Goal: Transaction & Acquisition: Book appointment/travel/reservation

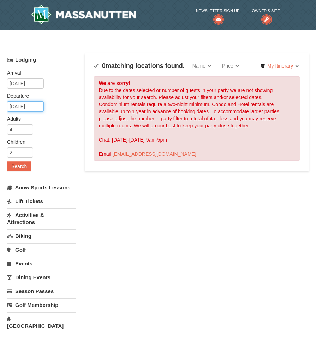
click at [39, 107] on input "12/06/2025" at bounding box center [25, 106] width 37 height 11
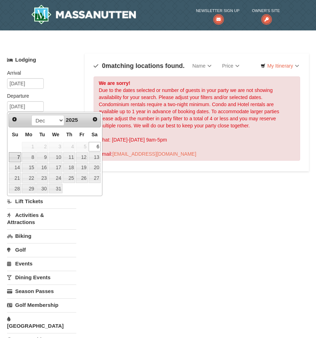
click at [15, 159] on link "7" at bounding box center [15, 157] width 12 height 10
type input "[DATE]"
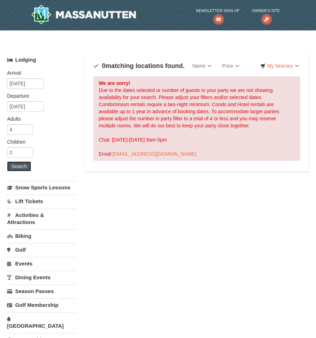
click at [25, 165] on button "Search" at bounding box center [19, 166] width 24 height 10
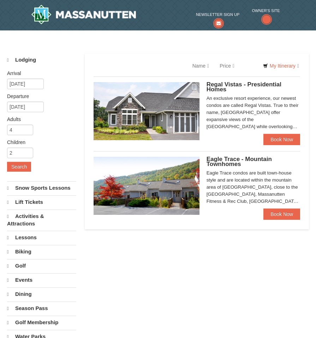
select select "10"
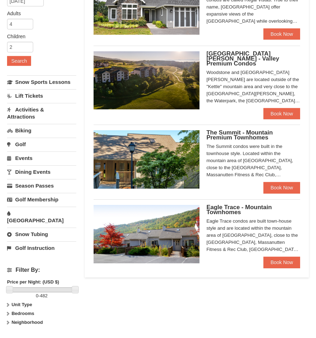
scroll to position [106, 0]
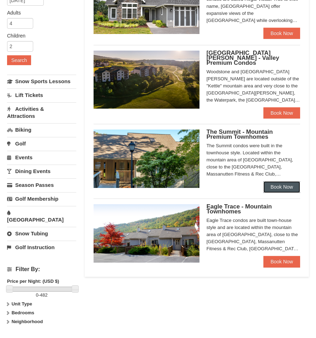
click at [280, 181] on link "Book Now" at bounding box center [282, 186] width 37 height 11
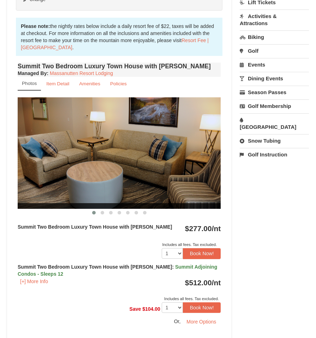
scroll to position [247, 0]
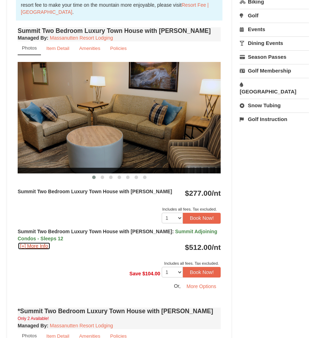
click at [25, 246] on button "[+] More Info" at bounding box center [34, 246] width 33 height 8
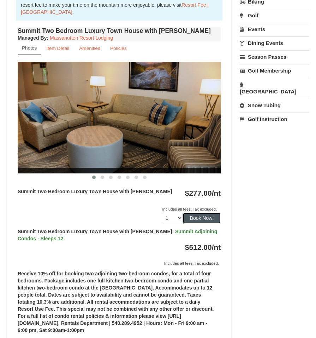
click at [200, 218] on button "Book Now!" at bounding box center [202, 217] width 38 height 11
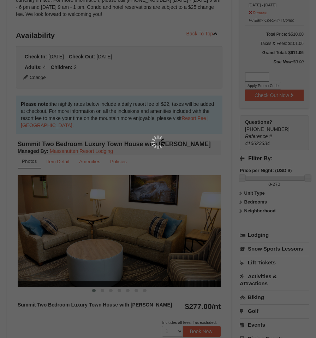
scroll to position [75, 0]
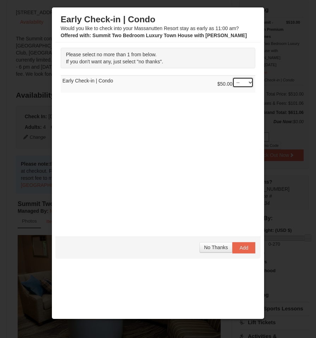
click at [249, 83] on select "-- 01" at bounding box center [243, 82] width 21 height 11
click at [233, 77] on select "-- 01" at bounding box center [243, 82] width 21 height 11
click at [246, 84] on select "-- 01" at bounding box center [243, 82] width 21 height 11
select select "1"
click at [233, 77] on select "-- 01" at bounding box center [243, 82] width 21 height 11
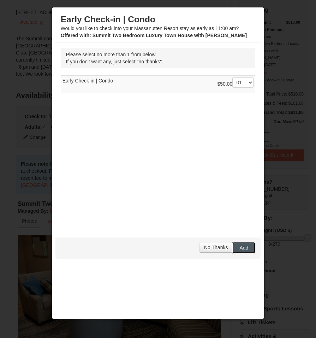
click at [242, 250] on button "Add" at bounding box center [244, 247] width 23 height 11
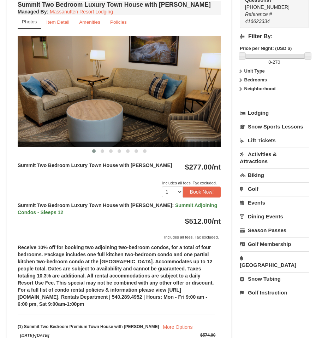
scroll to position [287, 0]
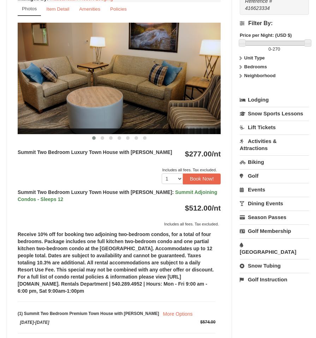
click at [269, 130] on link "Lift Tickets" at bounding box center [274, 127] width 69 height 13
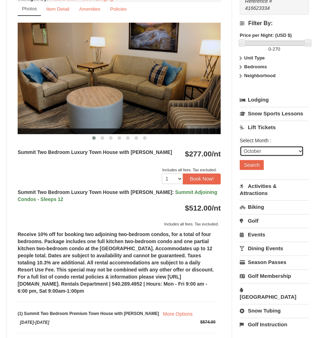
click at [276, 154] on select "October November December January February March April May June July August Sep…" at bounding box center [272, 151] width 64 height 11
select select "12"
click at [240, 146] on select "October November December January February March April May June July August Sep…" at bounding box center [272, 151] width 64 height 11
click at [253, 168] on button "Search" at bounding box center [252, 165] width 24 height 10
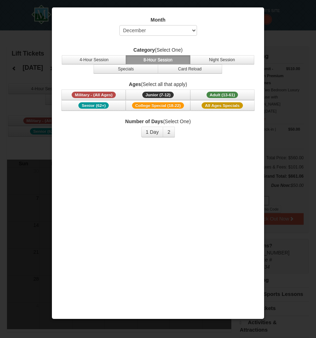
select select "12"
click at [219, 95] on span "Adult (13-61)" at bounding box center [223, 95] width 32 height 6
click at [171, 132] on button "2" at bounding box center [169, 132] width 12 height 11
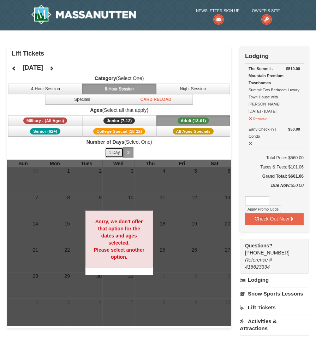
click at [116, 152] on button "1 Day" at bounding box center [114, 152] width 19 height 11
click at [182, 92] on button "Night Session" at bounding box center [193, 88] width 74 height 11
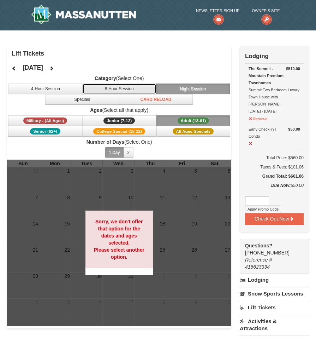
click at [121, 86] on button "8-Hour Session" at bounding box center [119, 88] width 74 height 11
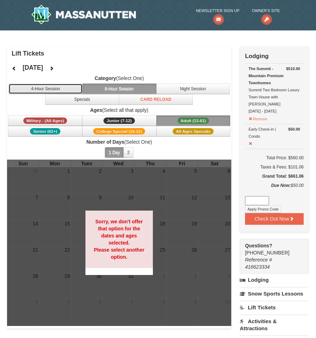
click at [45, 89] on button "4-Hour Session" at bounding box center [45, 88] width 74 height 11
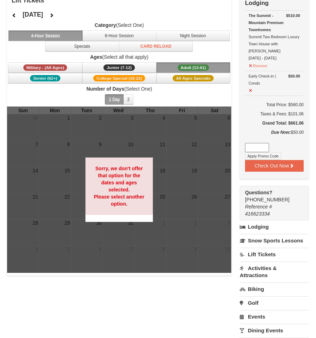
scroll to position [71, 0]
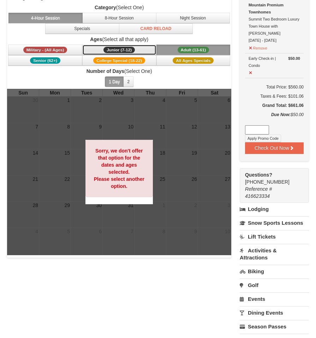
click at [124, 47] on span "Junior (7-12)" at bounding box center [119, 50] width 31 height 6
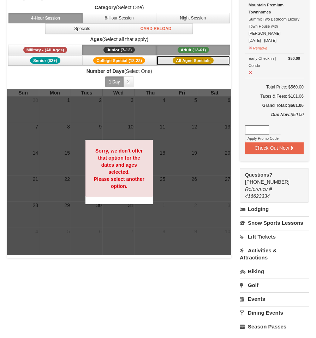
click at [194, 61] on span "All Ages Specials" at bounding box center [193, 60] width 41 height 6
click at [127, 83] on button "2" at bounding box center [128, 81] width 10 height 11
click at [258, 222] on link "Snow Sports Lessons" at bounding box center [274, 222] width 69 height 13
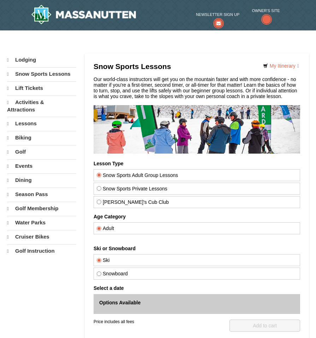
select select "10"
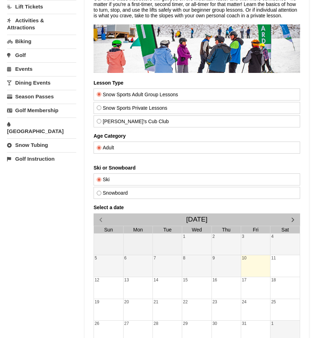
scroll to position [71, 0]
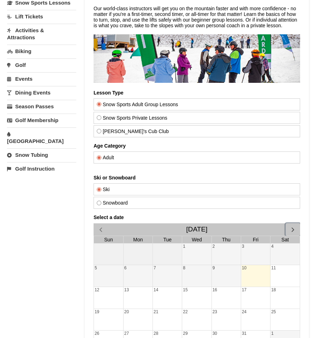
click at [292, 230] on span "button" at bounding box center [292, 228] width 7 height 7
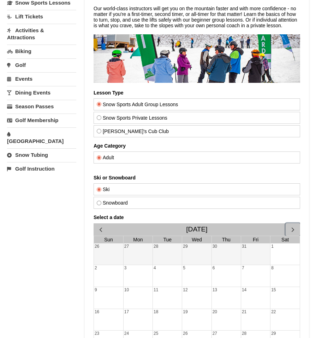
click at [292, 231] on span "button" at bounding box center [292, 228] width 7 height 7
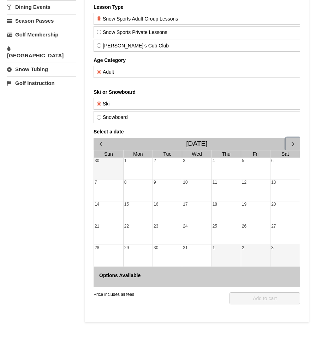
scroll to position [177, 0]
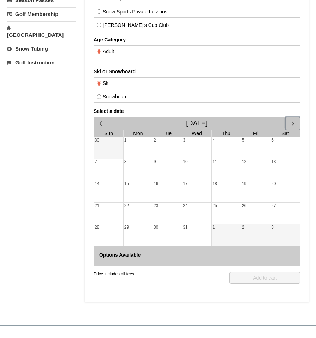
click at [188, 189] on div "17" at bounding box center [196, 192] width 29 height 22
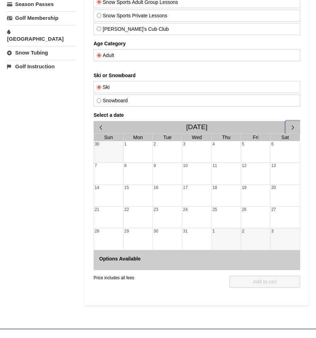
scroll to position [212, 0]
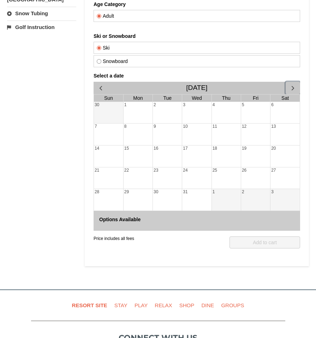
click at [289, 87] on span "button" at bounding box center [292, 87] width 7 height 7
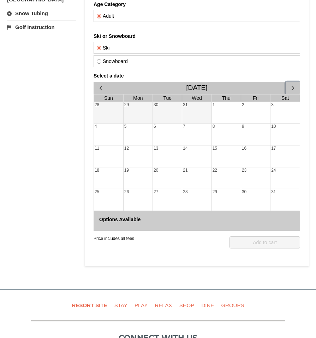
click at [289, 87] on span "button" at bounding box center [292, 87] width 7 height 7
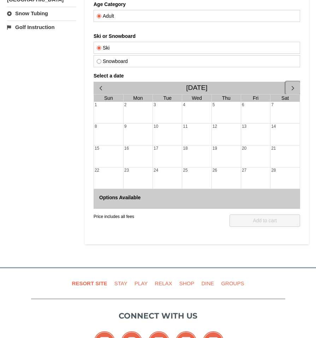
click at [182, 127] on div "11" at bounding box center [196, 134] width 29 height 22
click at [169, 169] on div "24" at bounding box center [167, 178] width 29 height 22
click at [101, 88] on span "button" at bounding box center [100, 87] width 7 height 7
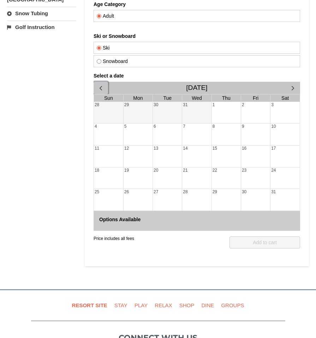
click at [101, 88] on span "button" at bounding box center [100, 87] width 7 height 7
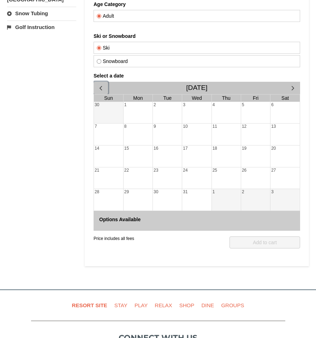
click at [101, 88] on span "button" at bounding box center [100, 87] width 7 height 7
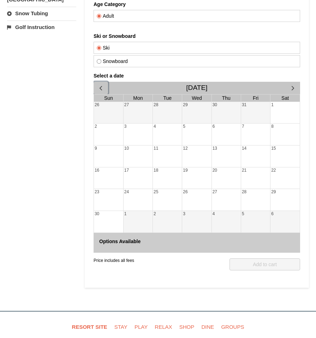
click at [105, 87] on button "button" at bounding box center [100, 88] width 14 height 12
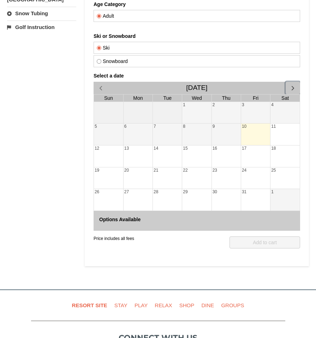
click at [292, 89] on span "button" at bounding box center [292, 87] width 7 height 7
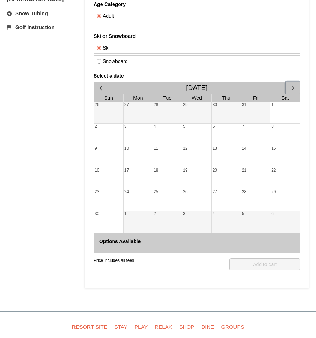
click at [292, 89] on span "button" at bounding box center [292, 87] width 7 height 7
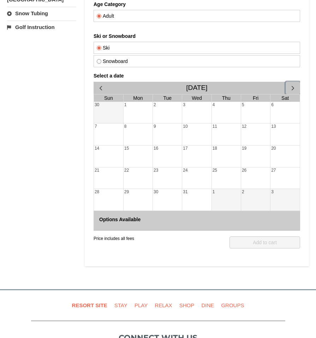
click at [292, 89] on span "button" at bounding box center [292, 87] width 7 height 7
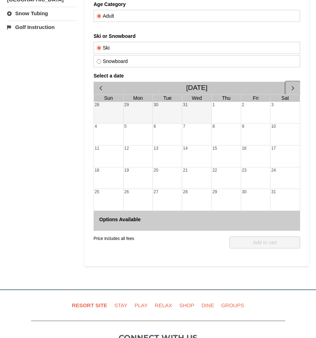
click at [292, 89] on span "button" at bounding box center [292, 87] width 7 height 7
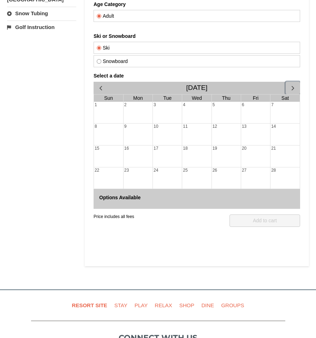
click at [292, 89] on span "button" at bounding box center [292, 87] width 7 height 7
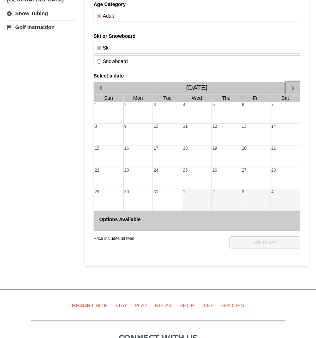
click at [292, 89] on span "button" at bounding box center [292, 87] width 7 height 7
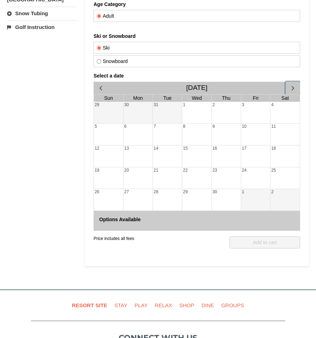
click at [292, 89] on span "button" at bounding box center [292, 87] width 7 height 7
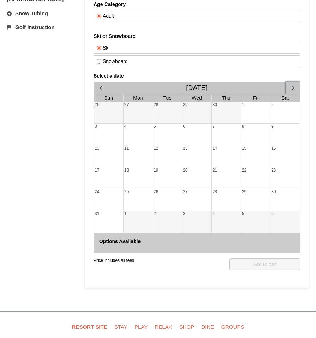
click at [292, 90] on span "button" at bounding box center [292, 87] width 7 height 7
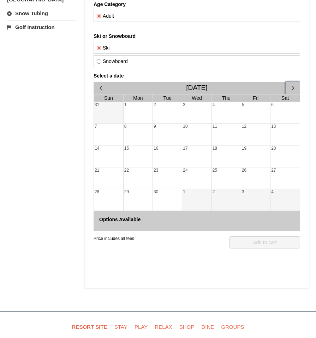
click at [292, 90] on span "button" at bounding box center [292, 87] width 7 height 7
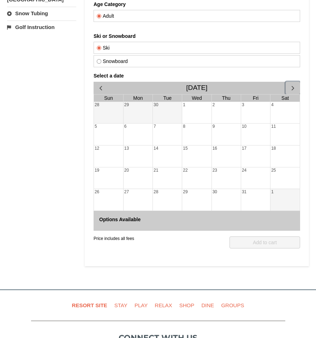
click at [292, 90] on span "button" at bounding box center [292, 87] width 7 height 7
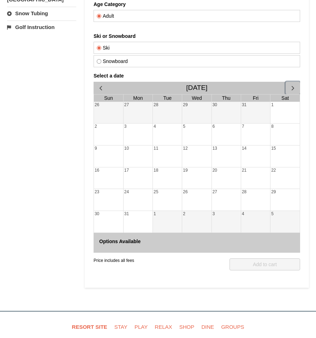
click at [292, 90] on span "button" at bounding box center [292, 87] width 7 height 7
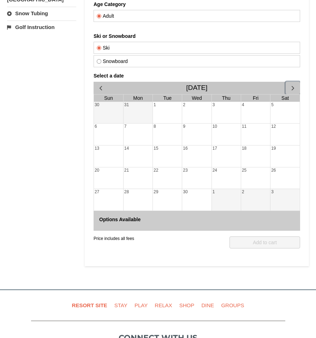
click at [292, 90] on span "button" at bounding box center [292, 87] width 7 height 7
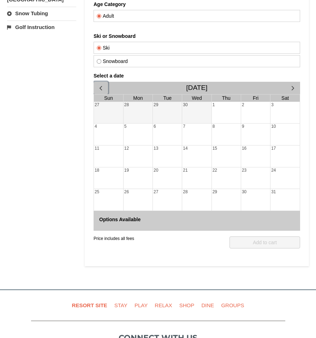
click at [105, 88] on button "button" at bounding box center [100, 88] width 14 height 12
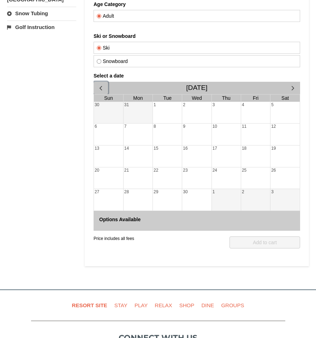
click at [103, 88] on span "button" at bounding box center [100, 87] width 7 height 7
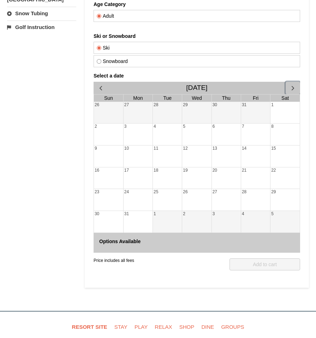
click at [292, 88] on span "button" at bounding box center [292, 87] width 7 height 7
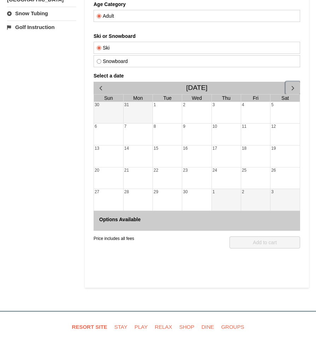
click at [292, 88] on span "button" at bounding box center [292, 87] width 7 height 7
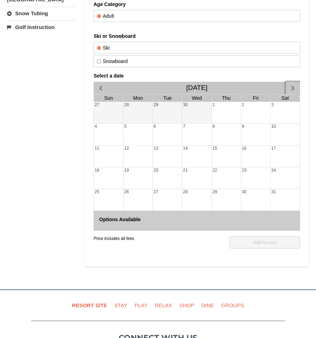
click at [292, 88] on span "button" at bounding box center [292, 87] width 7 height 7
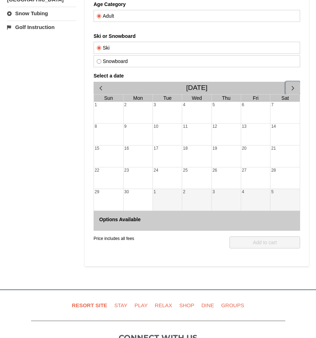
click at [292, 88] on span "button" at bounding box center [292, 87] width 7 height 7
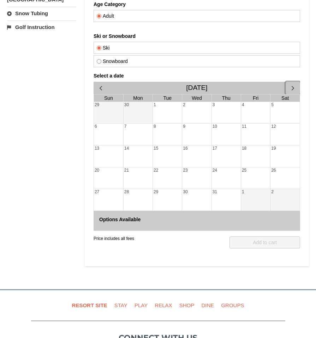
click at [292, 89] on span "button" at bounding box center [292, 87] width 7 height 7
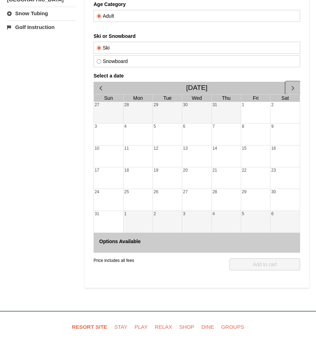
click at [292, 89] on span "button" at bounding box center [292, 87] width 7 height 7
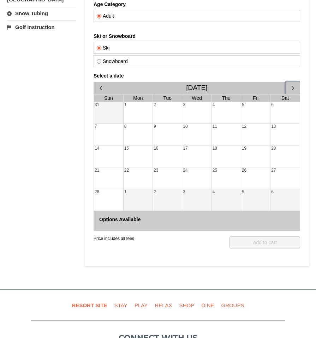
click at [292, 89] on span "button" at bounding box center [292, 87] width 7 height 7
click at [293, 90] on span "button" at bounding box center [292, 87] width 7 height 7
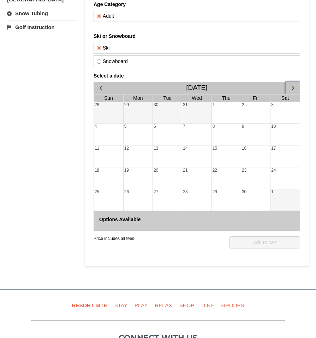
click at [293, 90] on span "button" at bounding box center [292, 87] width 7 height 7
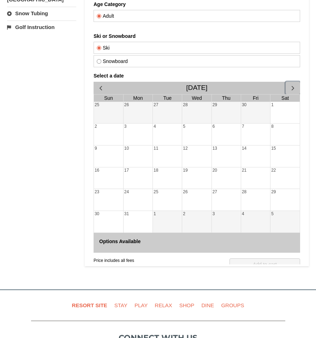
click at [293, 90] on span "button" at bounding box center [292, 87] width 7 height 7
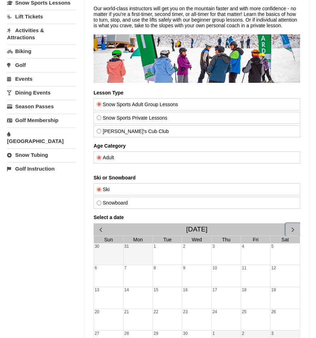
scroll to position [0, 0]
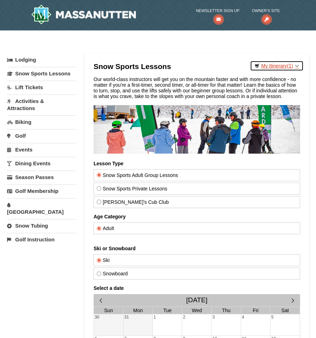
click at [276, 65] on link "My Itinerary (1)" at bounding box center [277, 65] width 54 height 11
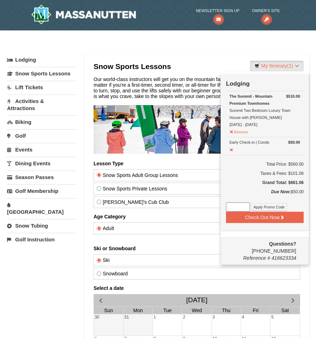
click at [72, 268] on div "Lodging Arrival Please format dates MM/DD/YYYY Please format dates MM/DD/YYYY 1…" at bounding box center [158, 265] width 302 height 424
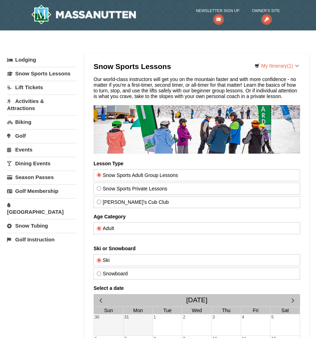
click at [20, 115] on link "Activities & Attractions" at bounding box center [41, 104] width 69 height 20
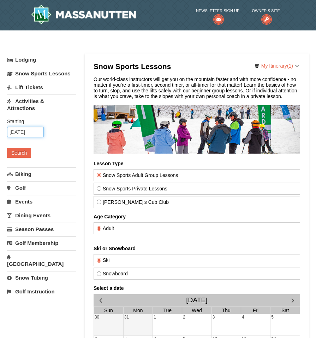
click at [33, 137] on input "10/10/2025" at bounding box center [25, 132] width 37 height 11
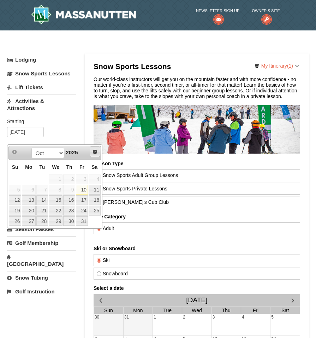
click at [96, 152] on span "Next" at bounding box center [95, 152] width 6 height 6
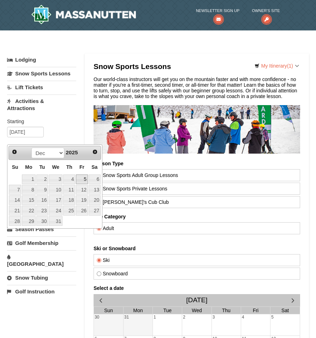
click at [84, 180] on link "5" at bounding box center [82, 179] width 12 height 10
type input "[DATE]"
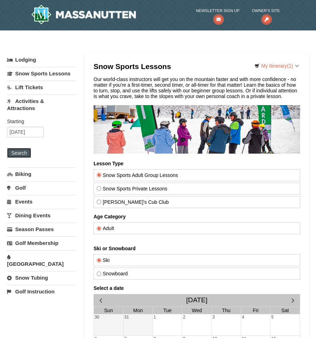
click at [22, 158] on button "Search" at bounding box center [19, 153] width 24 height 10
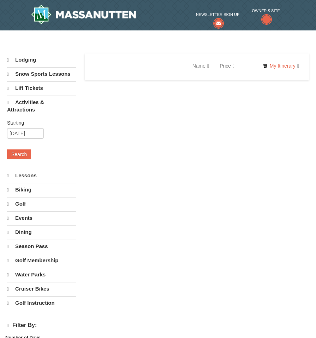
select select "10"
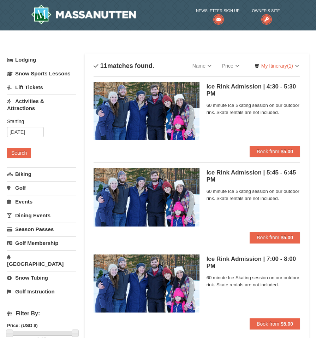
click at [28, 94] on link "Lift Tickets" at bounding box center [41, 87] width 69 height 13
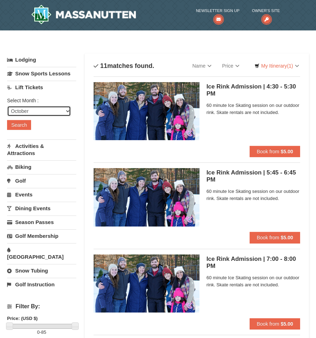
click at [51, 116] on select "October November December January February March April May June July August Sep…" at bounding box center [39, 111] width 64 height 11
select select "12"
click at [7, 113] on select "October November December January February March April May June July August Sep…" at bounding box center [39, 111] width 64 height 11
click at [36, 76] on link "Snow Sports Lessons" at bounding box center [41, 73] width 69 height 13
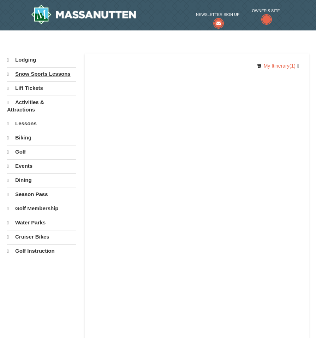
select select "10"
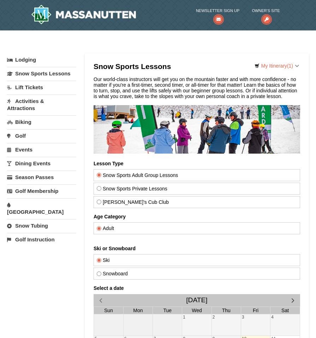
scroll to position [71, 0]
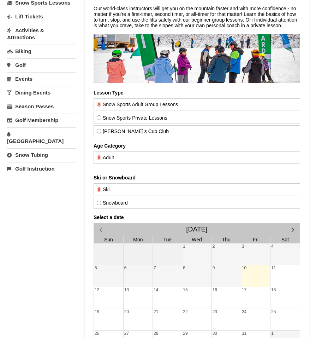
click at [253, 280] on div "10" at bounding box center [255, 276] width 29 height 22
click at [293, 231] on span "button" at bounding box center [292, 228] width 7 height 7
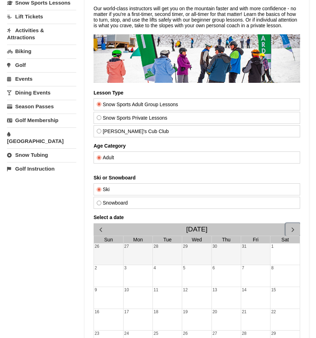
click at [293, 231] on span "button" at bounding box center [292, 228] width 7 height 7
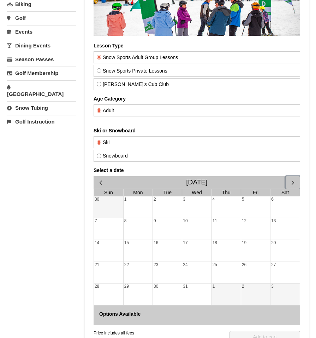
scroll to position [212, 0]
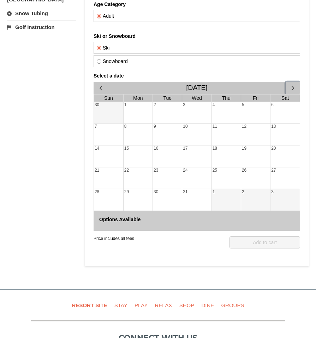
click at [246, 110] on div "5" at bounding box center [255, 113] width 29 height 22
click at [283, 112] on div "6" at bounding box center [284, 113] width 29 height 22
click at [262, 109] on div "5" at bounding box center [255, 113] width 29 height 22
click at [275, 111] on div "6" at bounding box center [284, 113] width 29 height 22
drag, startPoint x: 275, startPoint y: 111, endPoint x: 254, endPoint y: 112, distance: 21.2
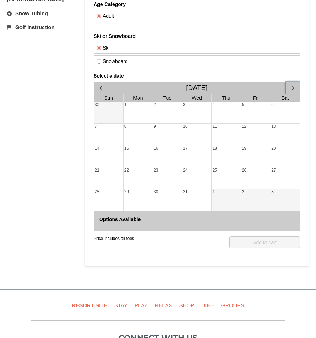
drag, startPoint x: 254, startPoint y: 112, endPoint x: 257, endPoint y: 115, distance: 4.5
click at [254, 115] on div "5" at bounding box center [255, 113] width 29 height 22
drag, startPoint x: 257, startPoint y: 115, endPoint x: 272, endPoint y: 120, distance: 15.6
click at [268, 123] on tr "30 1 2 3 4 5 6" at bounding box center [197, 113] width 206 height 22
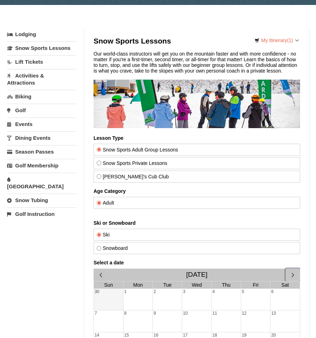
scroll to position [0, 0]
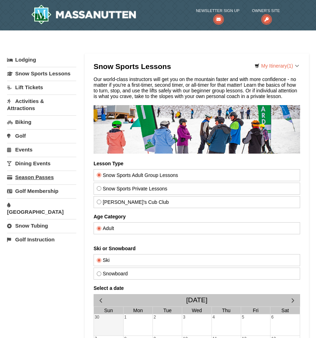
click at [36, 183] on link "Season Passes" at bounding box center [41, 176] width 69 height 13
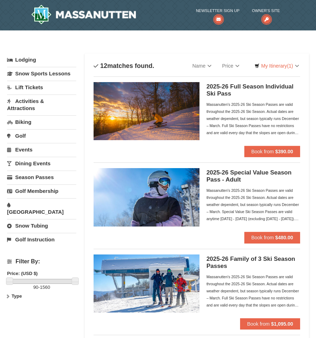
click at [24, 63] on link "Lodging" at bounding box center [41, 59] width 69 height 13
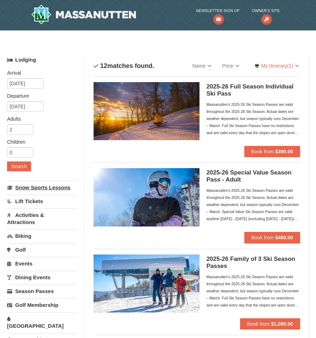
click at [35, 190] on link "Snow Sports Lessons" at bounding box center [41, 187] width 69 height 13
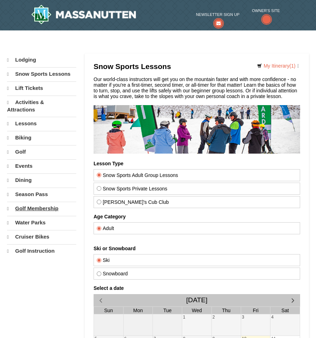
select select "10"
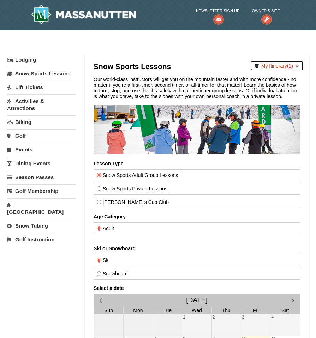
click at [281, 66] on link "My Itinerary (1)" at bounding box center [277, 65] width 54 height 11
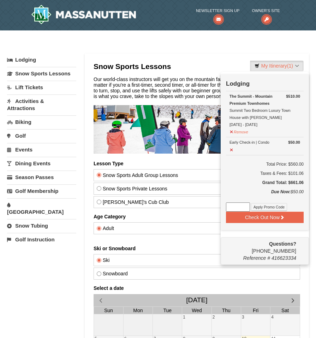
click at [253, 110] on div "The Summit - Mountain Premium Townhomes Summit Two Bedroom Luxury Town House wi…" at bounding box center [265, 110] width 71 height 35
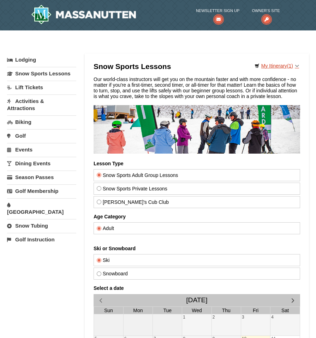
click at [278, 58] on div at bounding box center [197, 265] width 224 height 424
click at [274, 65] on link "My Itinerary (1)" at bounding box center [277, 65] width 54 height 11
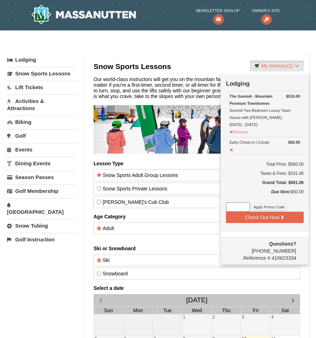
click at [263, 114] on div "The Summit - Mountain Premium Townhomes Summit Two Bedroom Luxury Town House wi…" at bounding box center [265, 110] width 71 height 35
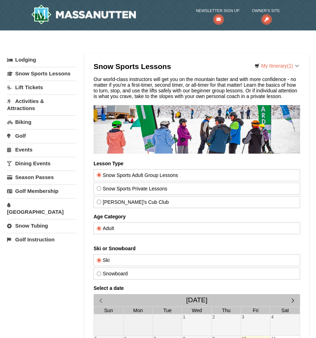
click at [263, 114] on img at bounding box center [196, 129] width 207 height 48
click at [27, 60] on link "Lodging" at bounding box center [41, 59] width 69 height 13
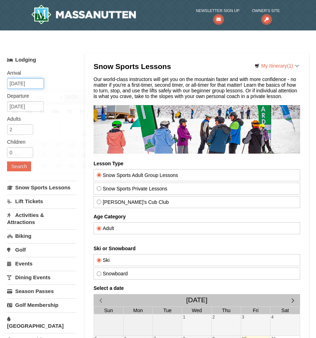
click at [37, 85] on input "10/10/2025" at bounding box center [25, 83] width 37 height 11
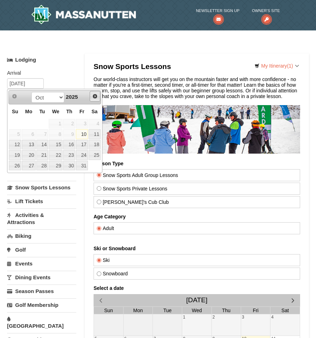
click at [97, 95] on span "Next" at bounding box center [95, 96] width 6 height 6
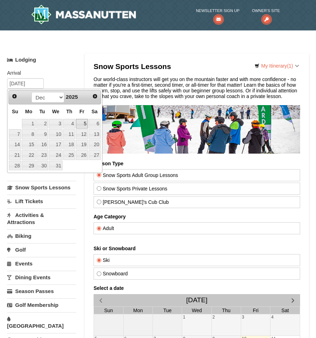
click at [83, 123] on link "5" at bounding box center [82, 124] width 12 height 10
type input "[DATE]"
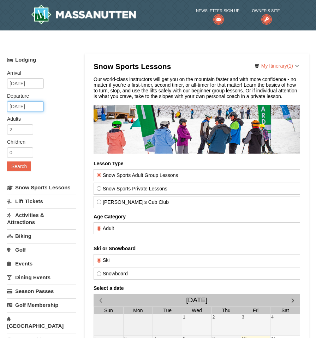
click at [32, 107] on input "12/06/2025" at bounding box center [25, 106] width 37 height 11
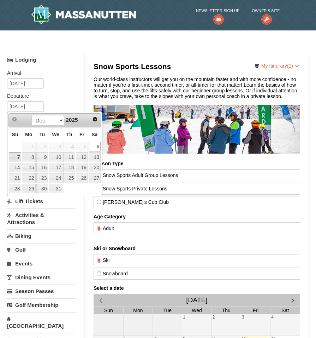
click at [16, 160] on link "7" at bounding box center [15, 157] width 12 height 10
type input "[DATE]"
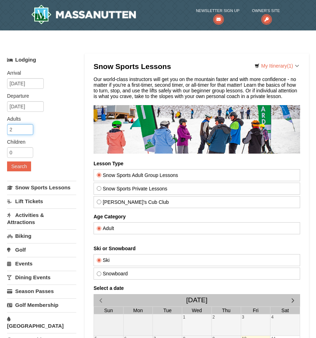
drag, startPoint x: 20, startPoint y: 131, endPoint x: 17, endPoint y: 133, distance: 4.1
click at [17, 133] on input "2" at bounding box center [20, 129] width 26 height 11
click at [28, 127] on input "3" at bounding box center [20, 129] width 26 height 11
type input "4"
click at [28, 127] on input "4" at bounding box center [20, 129] width 26 height 11
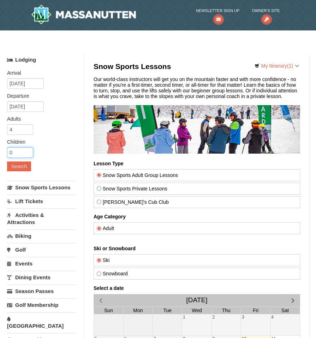
click at [19, 157] on input "0" at bounding box center [20, 152] width 26 height 11
click at [29, 147] on input "0" at bounding box center [20, 152] width 26 height 11
click at [28, 151] on input "1" at bounding box center [20, 152] width 26 height 11
type input "2"
click at [28, 151] on input "2" at bounding box center [20, 152] width 26 height 11
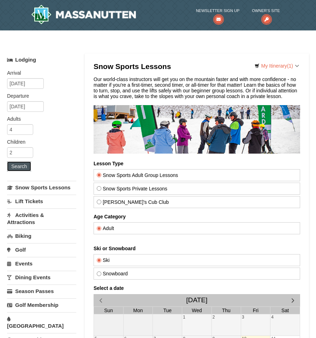
click at [18, 168] on button "Search" at bounding box center [19, 166] width 24 height 10
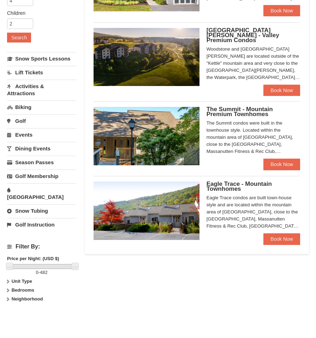
scroll to position [141, 0]
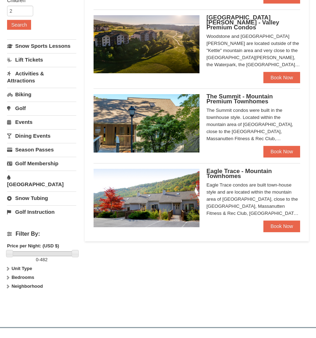
click at [220, 208] on div "Eagle Trace condos are built town-house style and are located within the mounta…" at bounding box center [254, 198] width 94 height 35
